Goal: Find specific page/section: Find specific page/section

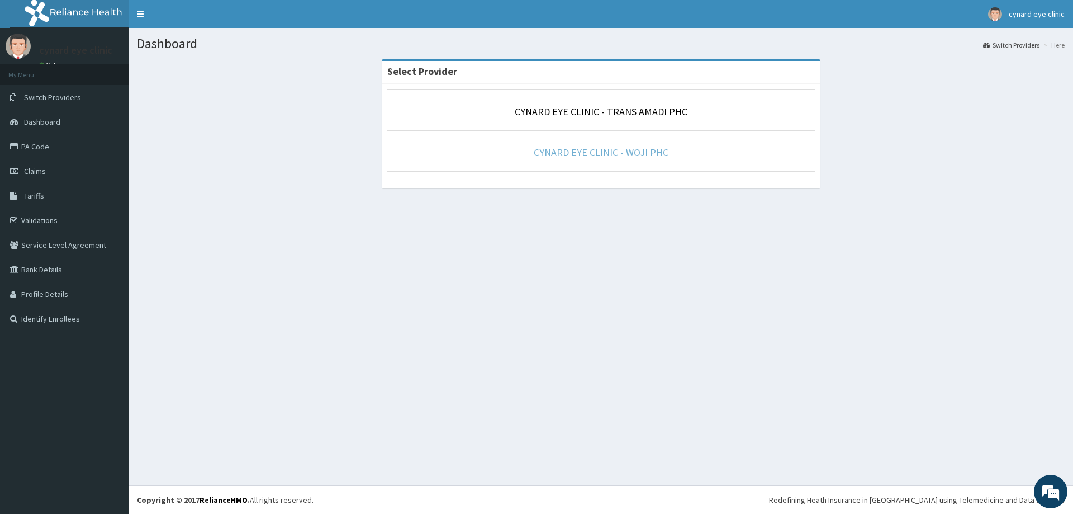
click at [595, 151] on link "CYNARD EYE CLINIC - WOJI PHC" at bounding box center [601, 152] width 135 height 13
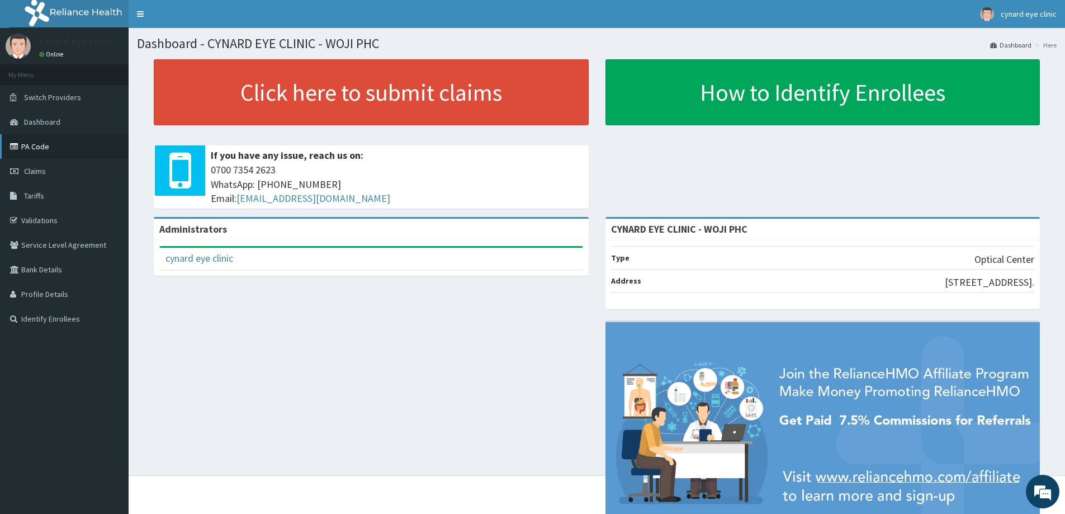
click at [29, 141] on link "PA Code" at bounding box center [64, 146] width 129 height 25
